Goal: Task Accomplishment & Management: Complete application form

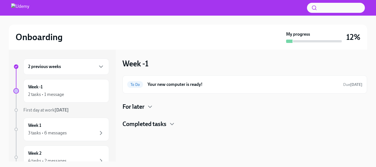
scroll to position [1, 0]
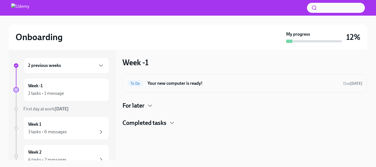
click at [221, 82] on h6 "Your new computer is ready!" at bounding box center [243, 83] width 191 height 6
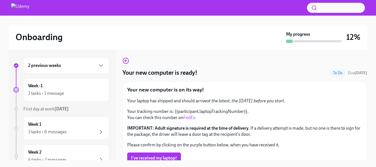
click at [340, 86] on p "Your new computer is on its way!" at bounding box center [244, 89] width 235 height 7
click at [268, 65] on div "Your new computer is ready! To Do Due [DATE] Your new computer is on its way! Y…" at bounding box center [245, 168] width 245 height 222
click at [75, 87] on div "Week -1 2 tasks • 1 message" at bounding box center [66, 90] width 76 height 14
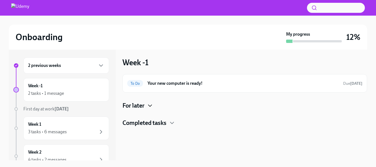
click at [150, 108] on icon "button" at bounding box center [150, 105] width 7 height 7
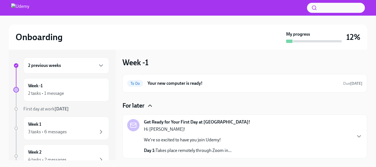
scroll to position [15, 0]
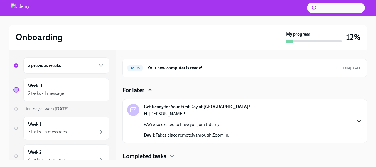
click at [356, 120] on icon "button" at bounding box center [359, 121] width 7 height 7
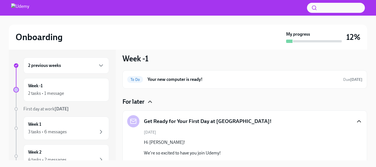
scroll to position [0, 0]
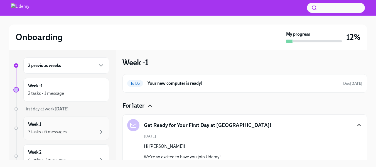
click at [86, 132] on div "3 tasks • 6 messages" at bounding box center [66, 131] width 76 height 7
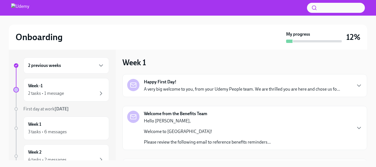
click at [215, 83] on div "Happy First Day! A very big welcome to you, from your Udemy People team. We are…" at bounding box center [242, 85] width 196 height 13
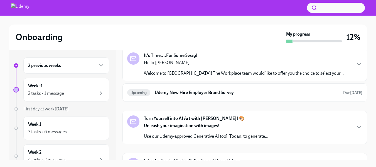
scroll to position [361, 0]
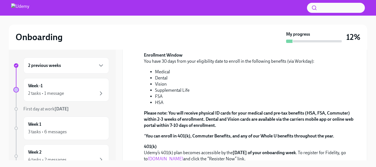
scroll to position [412, 0]
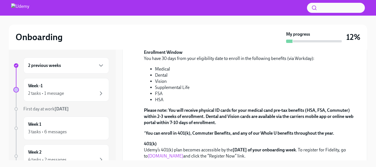
drag, startPoint x: 368, startPoint y: 101, endPoint x: 370, endPoint y: 114, distance: 13.0
click at [370, 114] on div "Onboarding My progress 12% 2 previous weeks Week -1 2 tasks • 1 message First d…" at bounding box center [188, 90] width 376 height 152
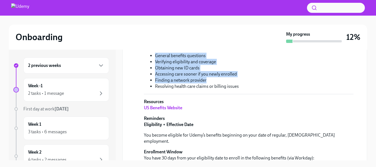
scroll to position [299, 0]
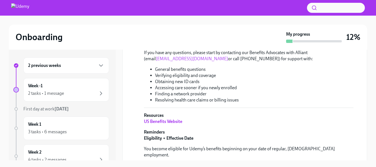
click at [316, 6] on div "Welcome from the Benefits Team" at bounding box center [244, 0] width 235 height 12
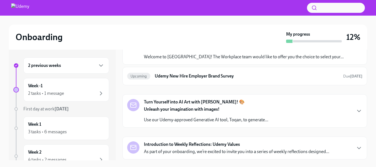
scroll to position [759, 0]
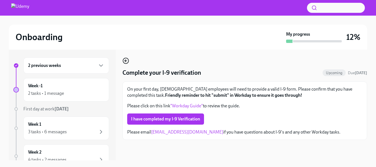
click at [127, 63] on circle "button" at bounding box center [126, 61] width 6 height 6
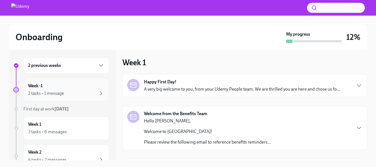
click at [76, 88] on div "Week -1 2 tasks • 1 message" at bounding box center [66, 90] width 76 height 14
